Goal: Transaction & Acquisition: Download file/media

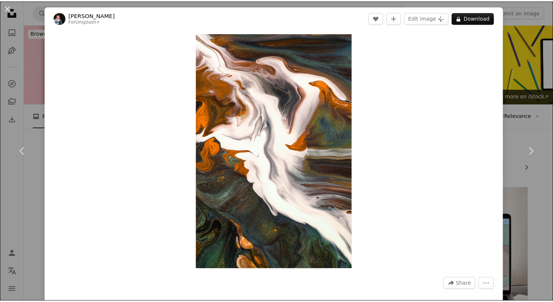
scroll to position [1293, 0]
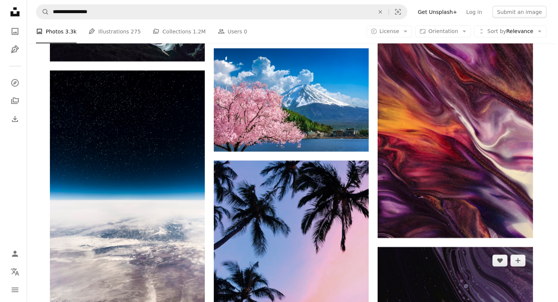
scroll to position [1503, 0]
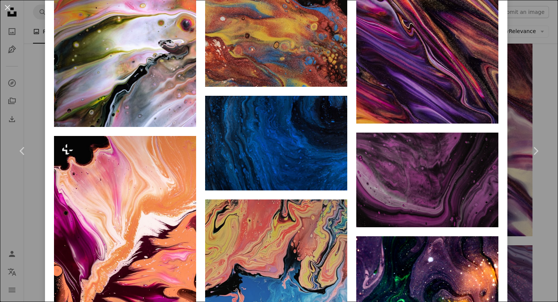
scroll to position [2751, 0]
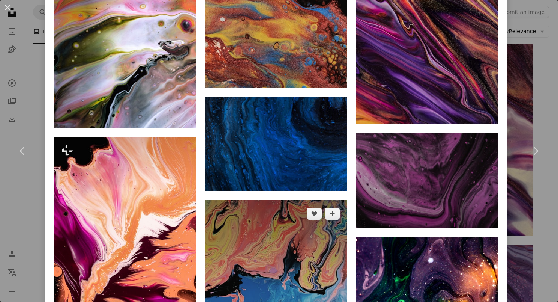
click at [285, 200] on img at bounding box center [276, 295] width 142 height 190
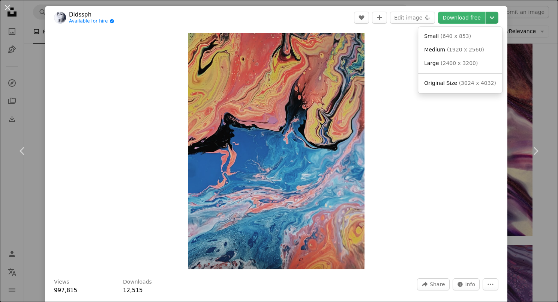
click at [486, 20] on icon "Chevron down" at bounding box center [492, 17] width 12 height 9
click at [459, 81] on span "( 3024 x 4032 )" at bounding box center [477, 83] width 37 height 6
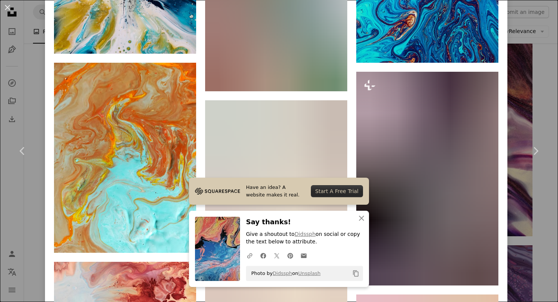
scroll to position [2976, 0]
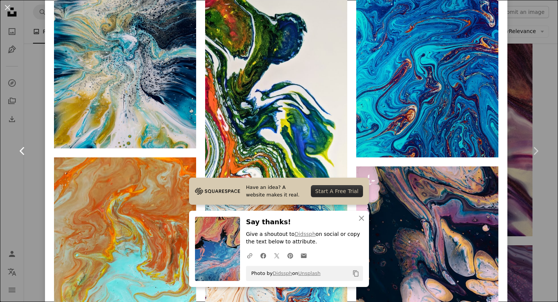
click at [43, 120] on link "Chevron left" at bounding box center [22, 151] width 45 height 72
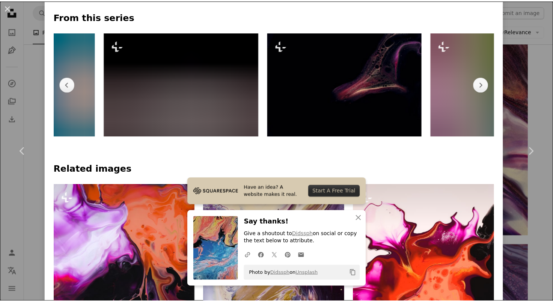
scroll to position [0, 681]
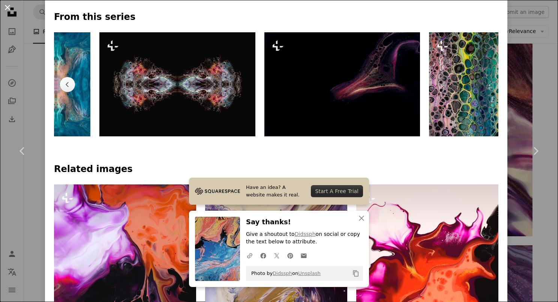
click at [7, 12] on button "An X shape" at bounding box center [7, 7] width 9 height 9
